Goal: Transaction & Acquisition: Obtain resource

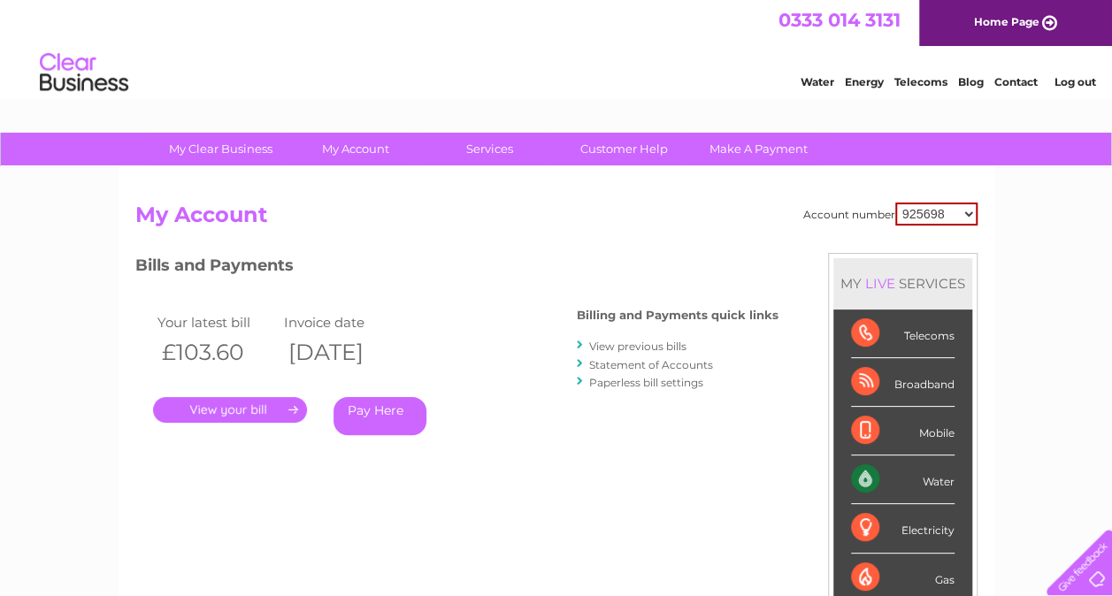
click at [945, 219] on select "925698 934462 934831 938572 941363 942374 952730 966731 966770 967205 971927 97…" at bounding box center [936, 214] width 82 height 23
select select "30312994"
click at [895, 203] on select "925698 934462 934831 938572 941363 942374 952730 966731 966770 967205 971927 97…" at bounding box center [936, 214] width 82 height 23
click at [605, 349] on link "View previous bills" at bounding box center [637, 346] width 97 height 13
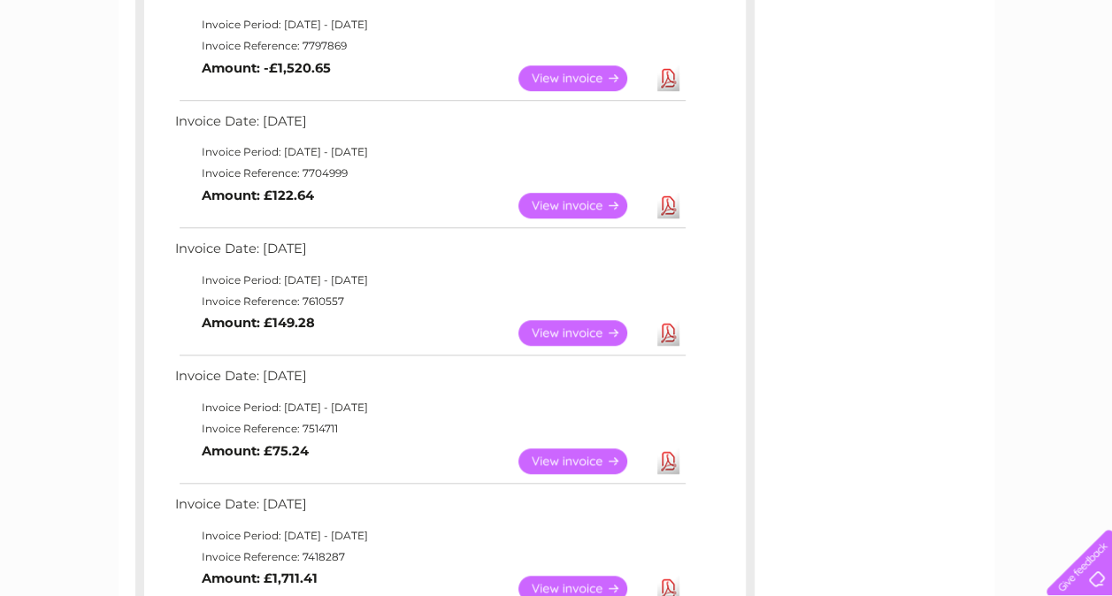
scroll to position [1027, 0]
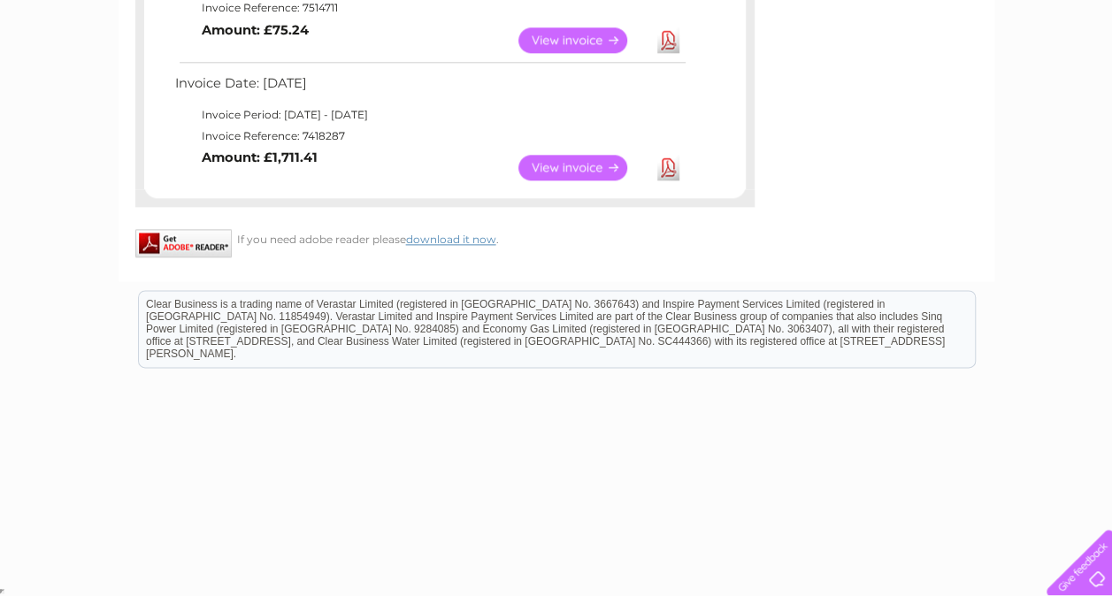
click at [573, 169] on link "View" at bounding box center [583, 168] width 130 height 26
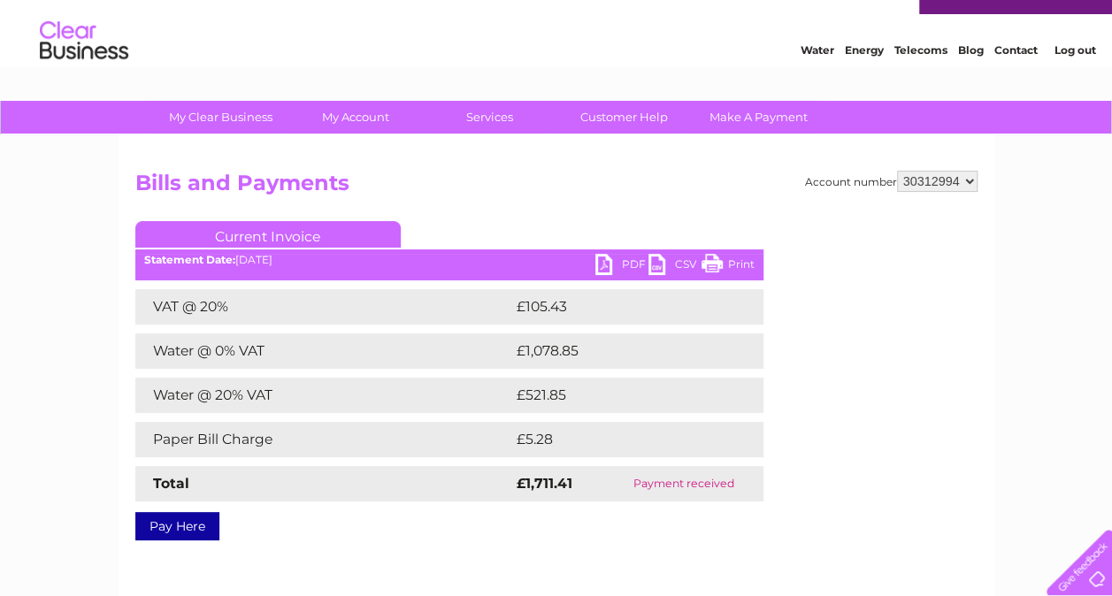
scroll to position [36, 0]
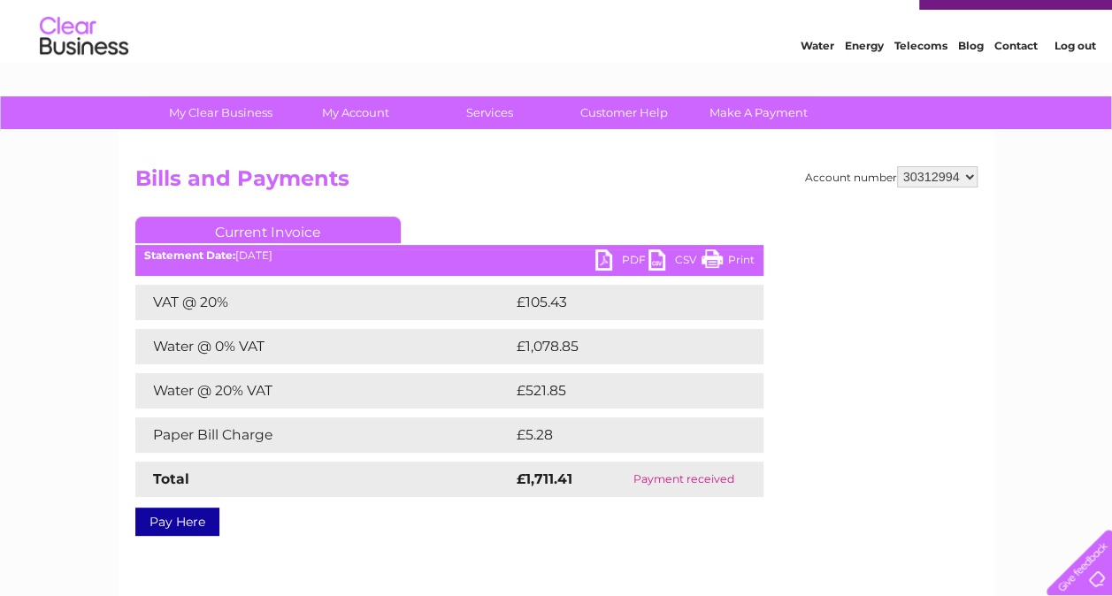
click at [631, 253] on link "PDF" at bounding box center [621, 262] width 53 height 26
click at [968, 180] on select "925698 934462 934831 938572 941363 942374 952730 966731 966770 967205 971927 97…" at bounding box center [937, 176] width 80 height 21
select select "1155319"
click at [897, 166] on select "925698 934462 934831 938572 941363 942374 952730 966731 966770 967205 971927 97…" at bounding box center [937, 176] width 80 height 21
click at [945, 547] on div "Account number 925698 934462 934831 938572 941363 942374 952730 966731 966770 9…" at bounding box center [557, 378] width 876 height 495
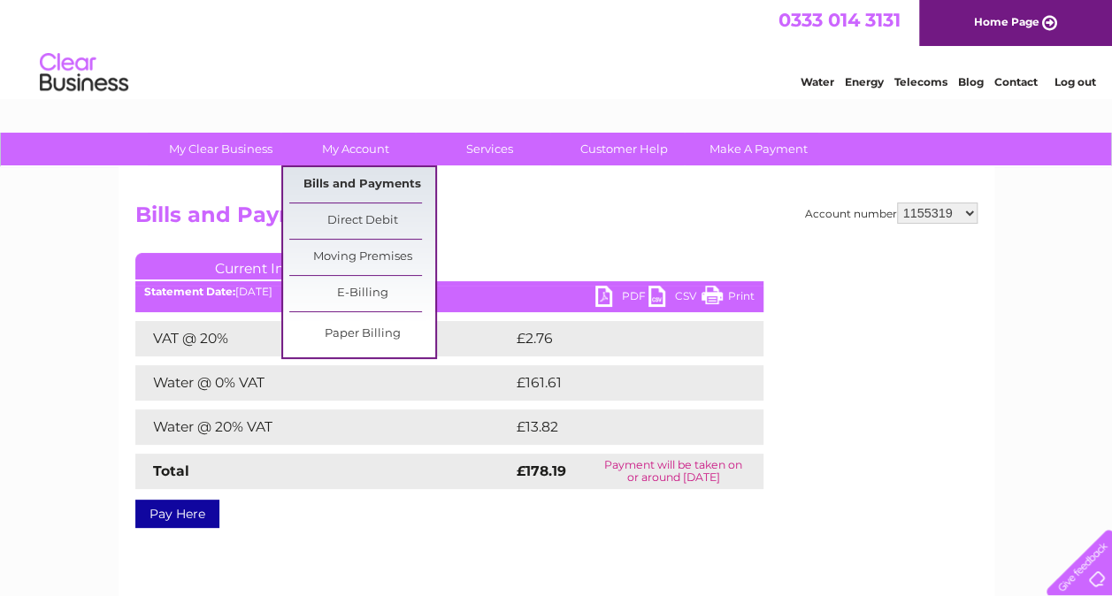
click at [373, 184] on link "Bills and Payments" at bounding box center [362, 184] width 146 height 35
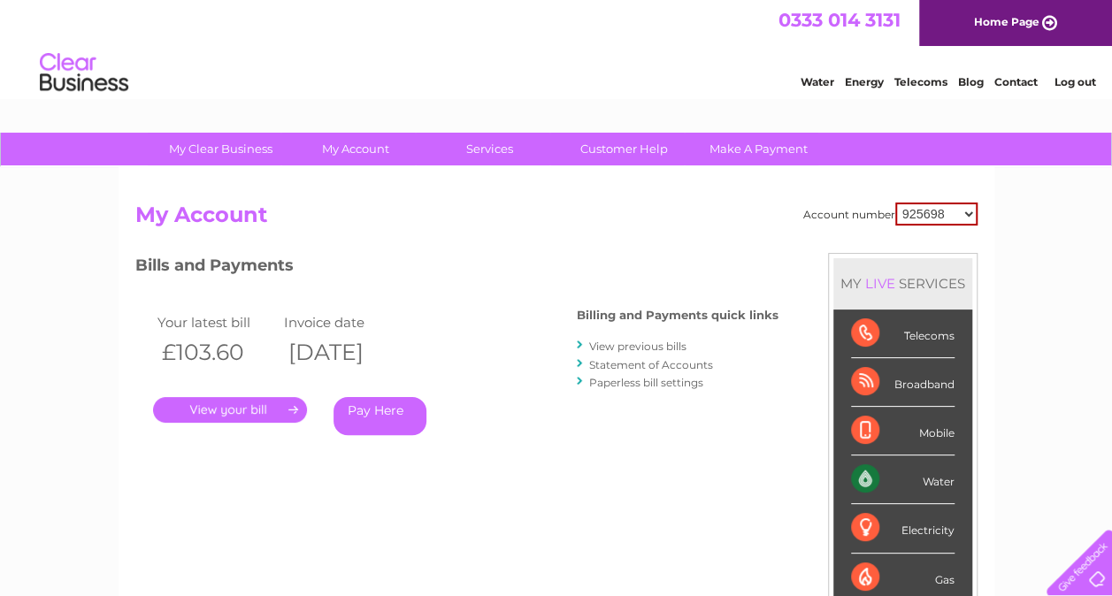
click at [964, 218] on select "925698 934462 934831 938572 941363 942374 952730 966731 966770 967205 971927 97…" at bounding box center [936, 214] width 82 height 23
select select "1155319"
click at [895, 203] on select "925698 934462 934831 938572 941363 942374 952730 966731 966770 967205 971927 97…" at bounding box center [936, 214] width 82 height 23
click at [921, 437] on div "Mobile" at bounding box center [902, 431] width 103 height 49
click at [642, 340] on link "View previous bills" at bounding box center [637, 346] width 97 height 13
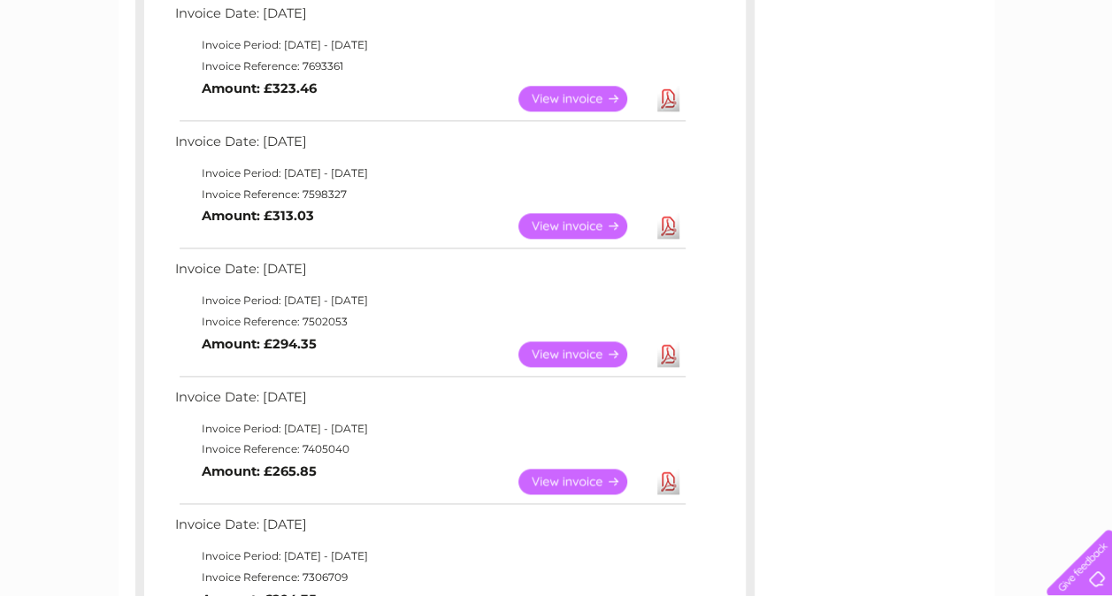
scroll to position [971, 0]
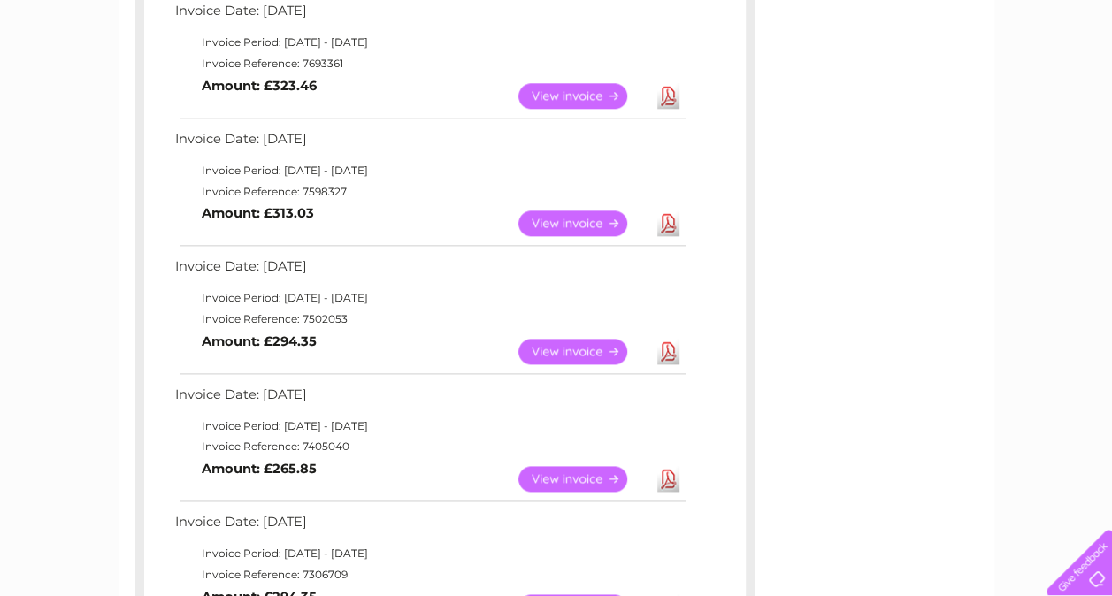
click at [579, 481] on link "View" at bounding box center [583, 479] width 130 height 26
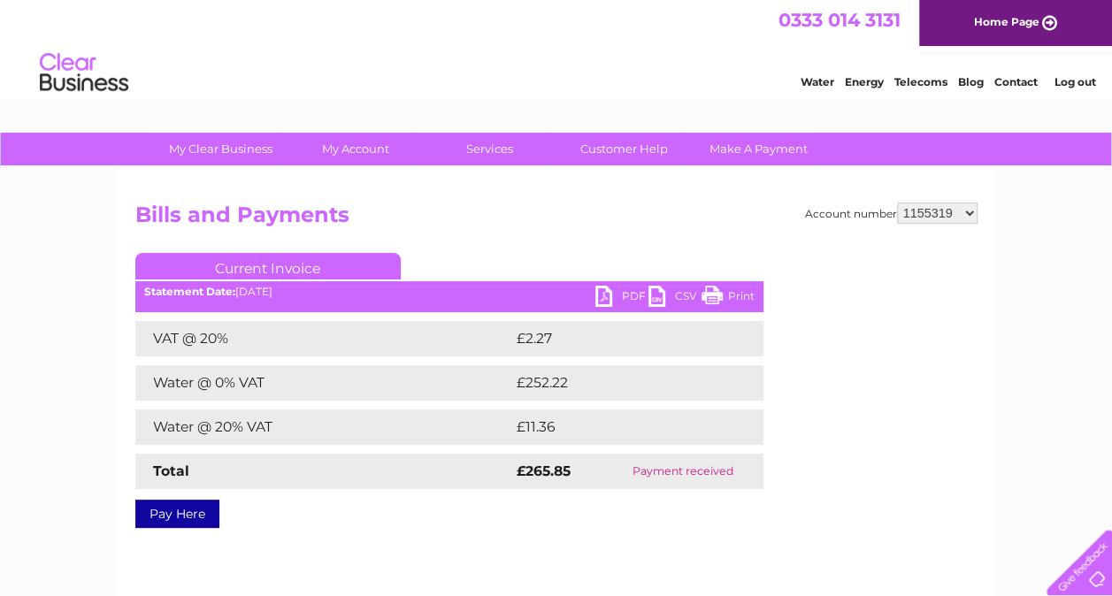
click at [625, 295] on link "PDF" at bounding box center [621, 299] width 53 height 26
click at [631, 294] on link "PDF" at bounding box center [621, 299] width 53 height 26
click at [629, 291] on link "PDF" at bounding box center [621, 299] width 53 height 26
